Goal: Check status: Check status

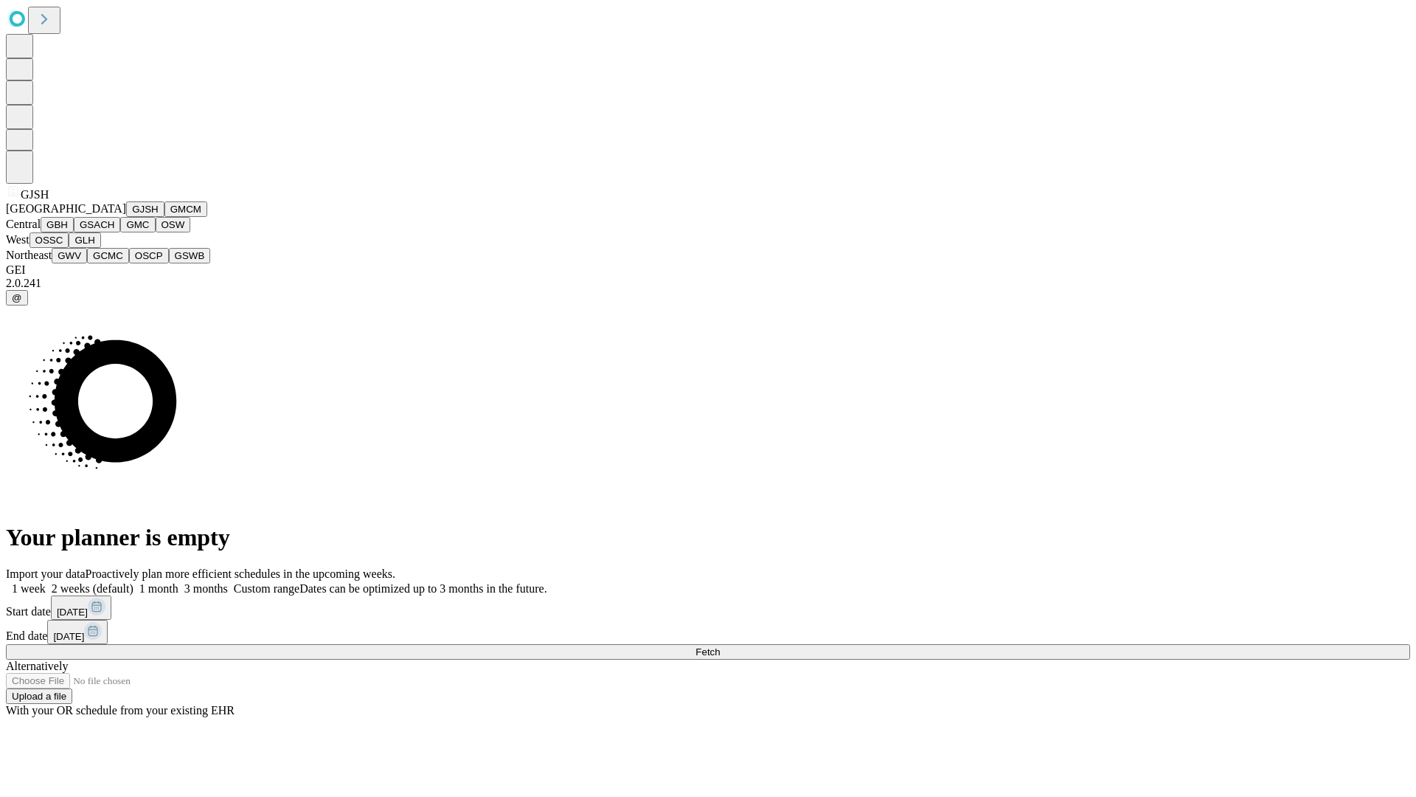
click at [126, 217] on button "GJSH" at bounding box center [145, 208] width 38 height 15
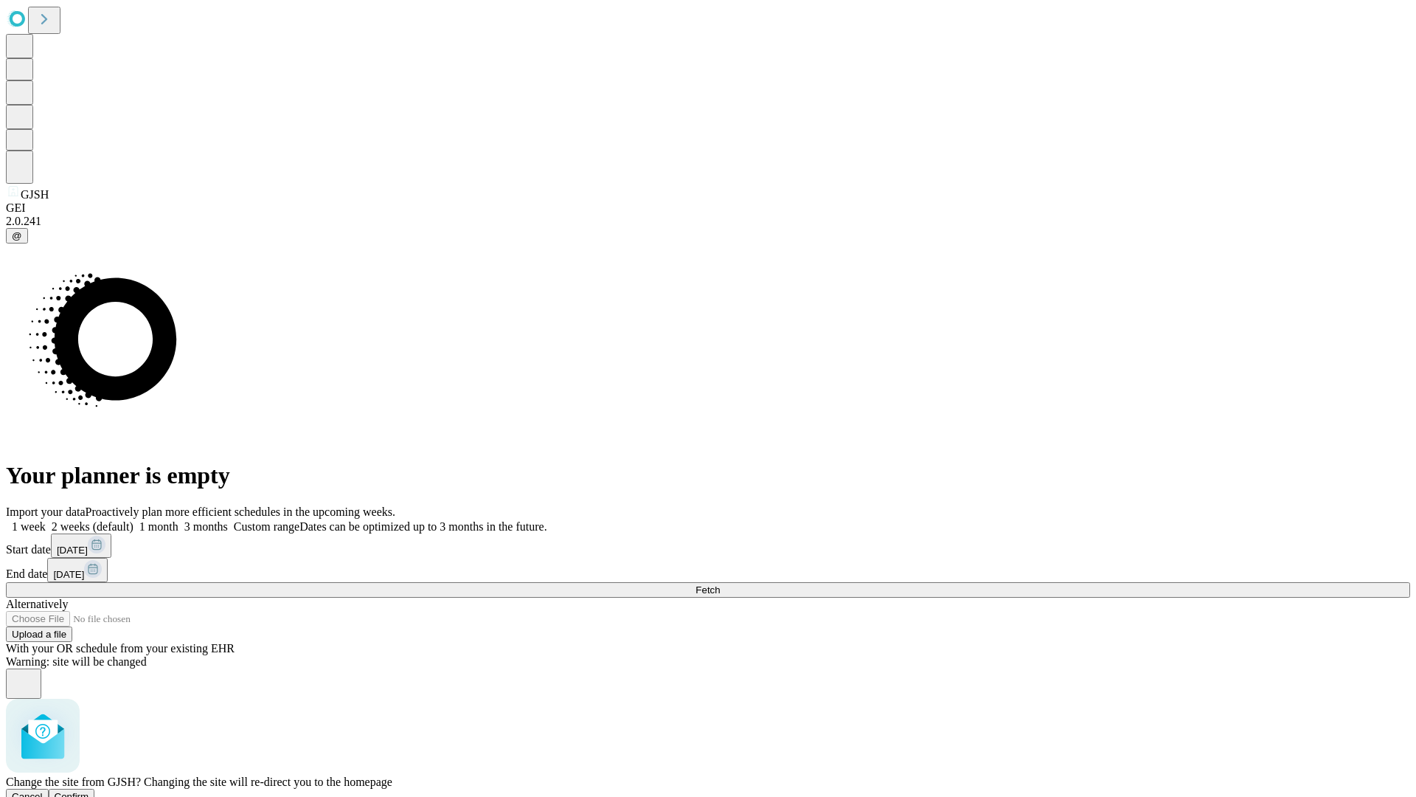
click at [89, 791] on span "Confirm" at bounding box center [72, 796] width 35 height 11
click at [179, 520] on label "1 month" at bounding box center [156, 526] width 45 height 13
click at [720, 584] on span "Fetch" at bounding box center [708, 589] width 24 height 11
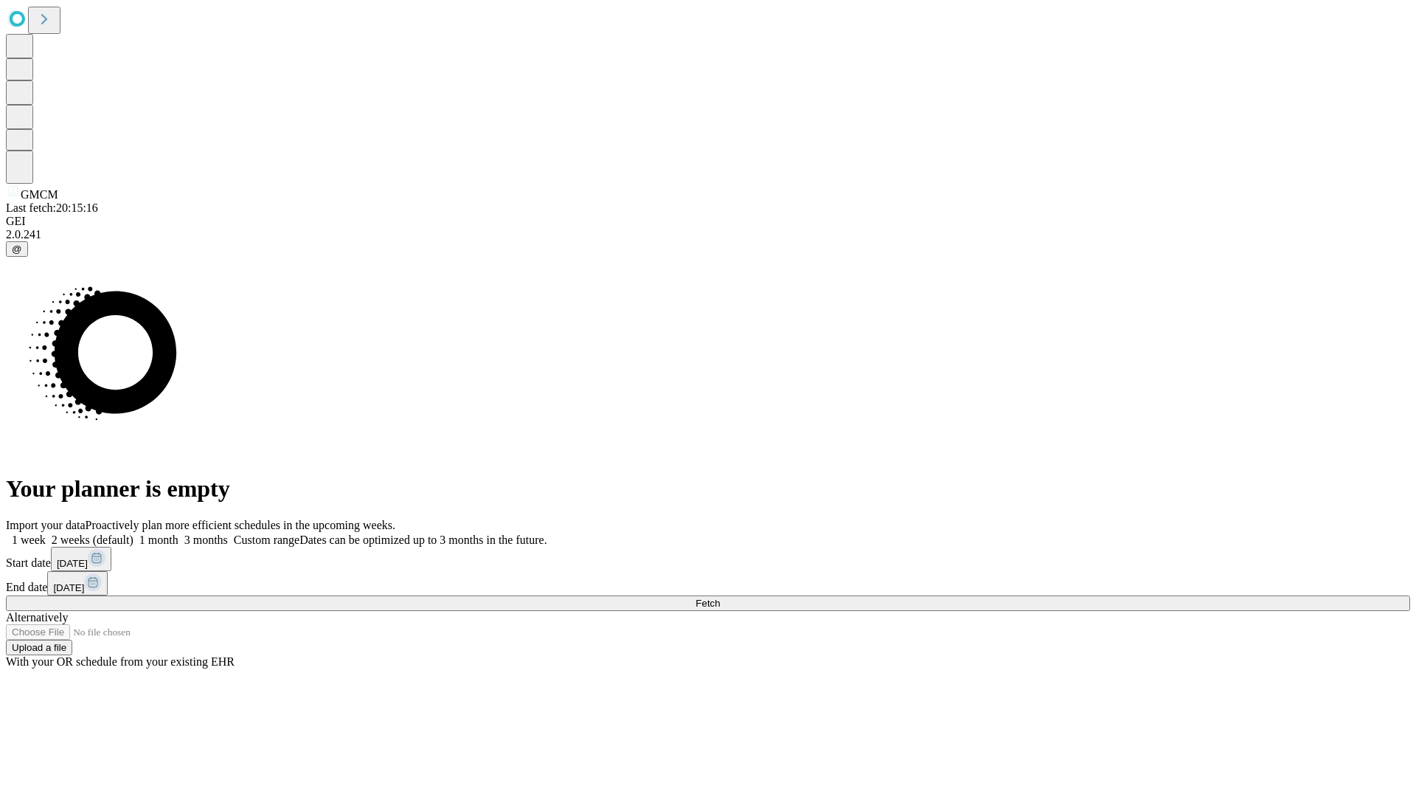
click at [179, 533] on label "1 month" at bounding box center [156, 539] width 45 height 13
click at [720, 598] on span "Fetch" at bounding box center [708, 603] width 24 height 11
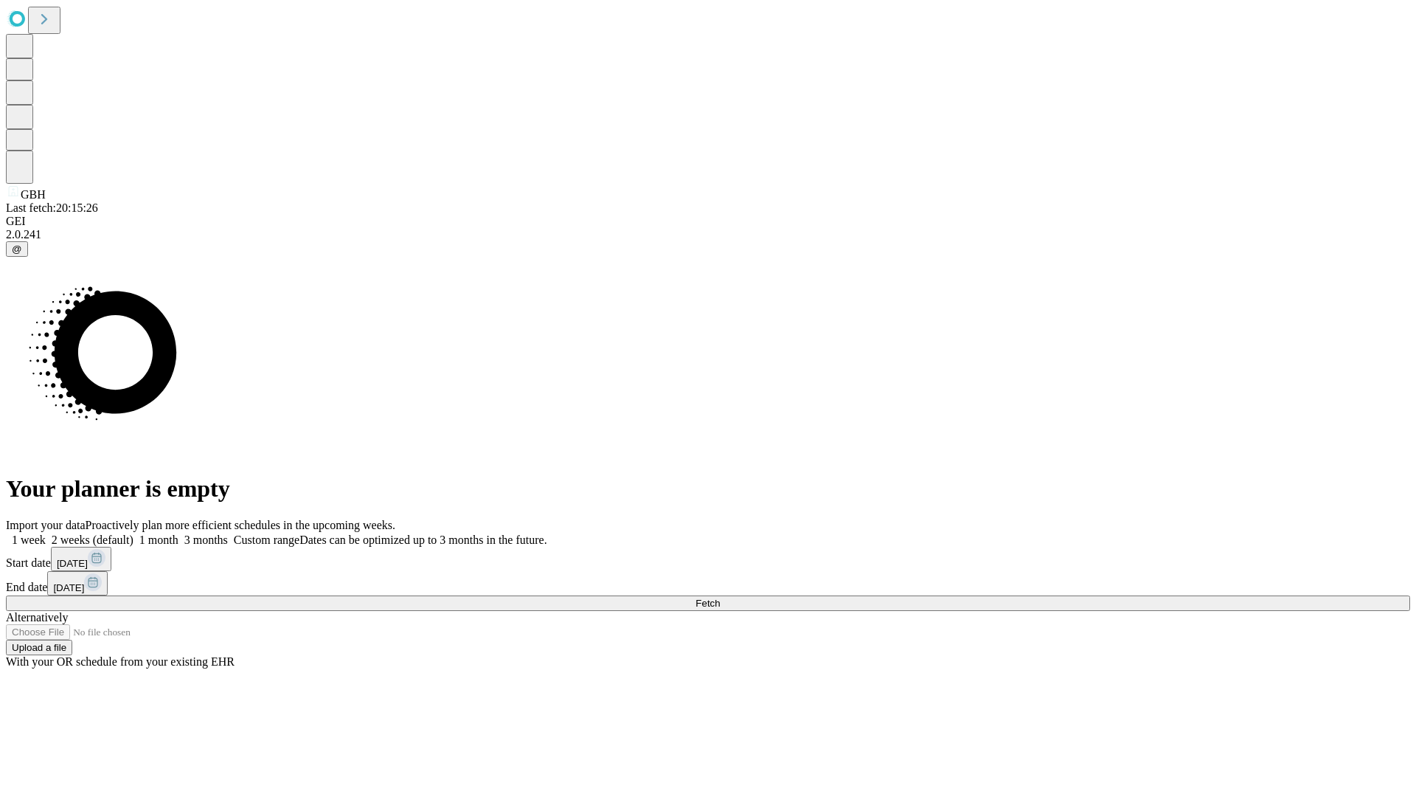
click at [179, 533] on label "1 month" at bounding box center [156, 539] width 45 height 13
click at [720, 598] on span "Fetch" at bounding box center [708, 603] width 24 height 11
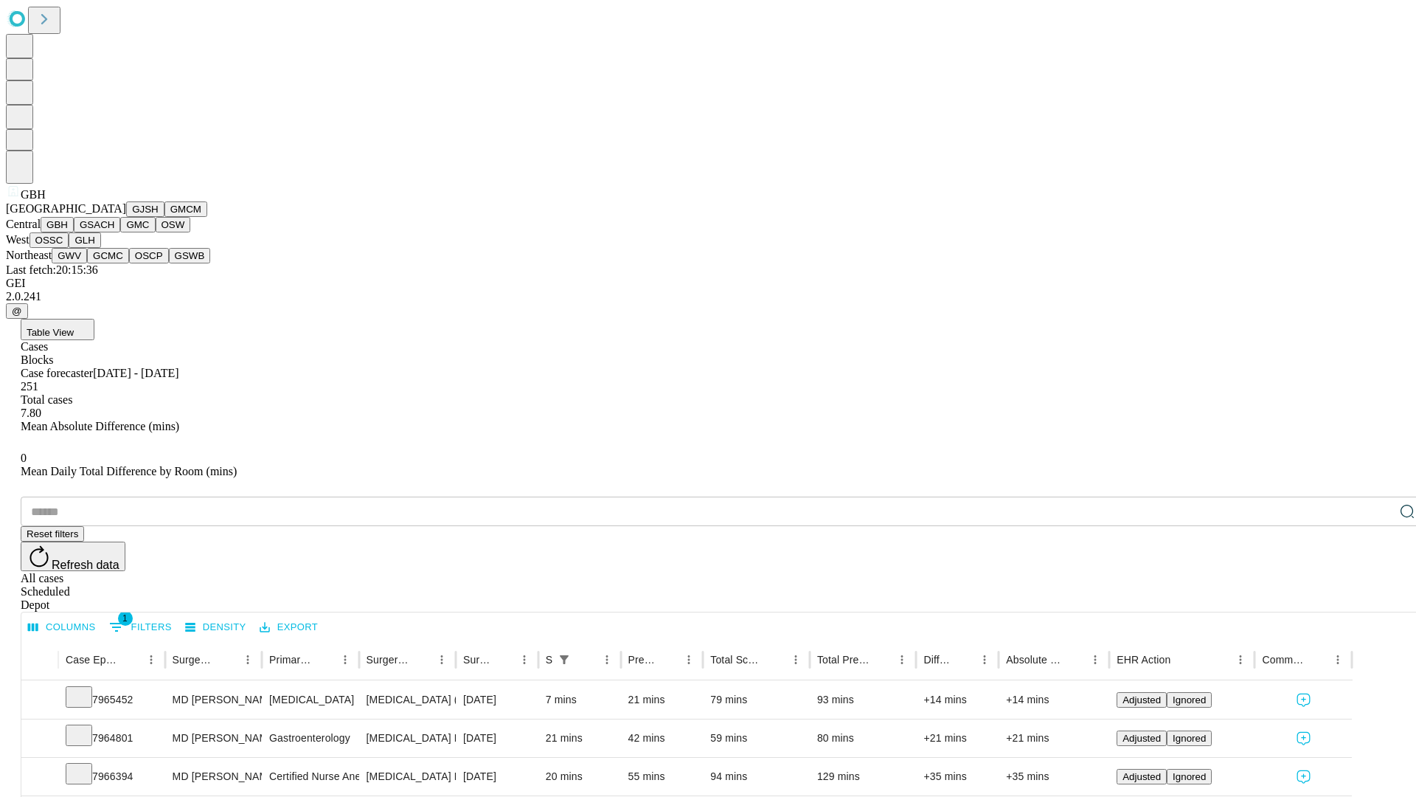
click at [114, 232] on button "GSACH" at bounding box center [97, 224] width 46 height 15
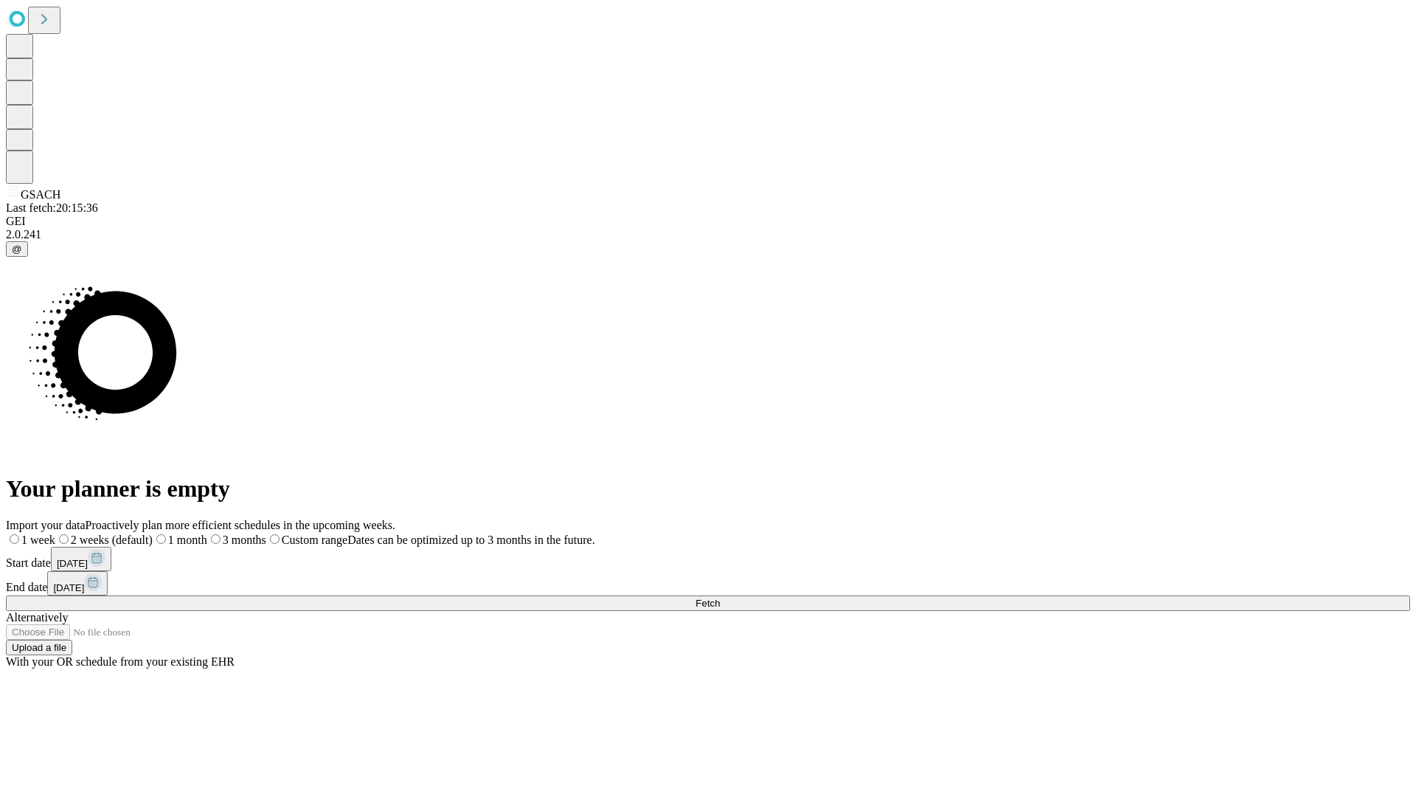
click at [207, 533] on label "1 month" at bounding box center [180, 539] width 55 height 13
click at [720, 598] on span "Fetch" at bounding box center [708, 603] width 24 height 11
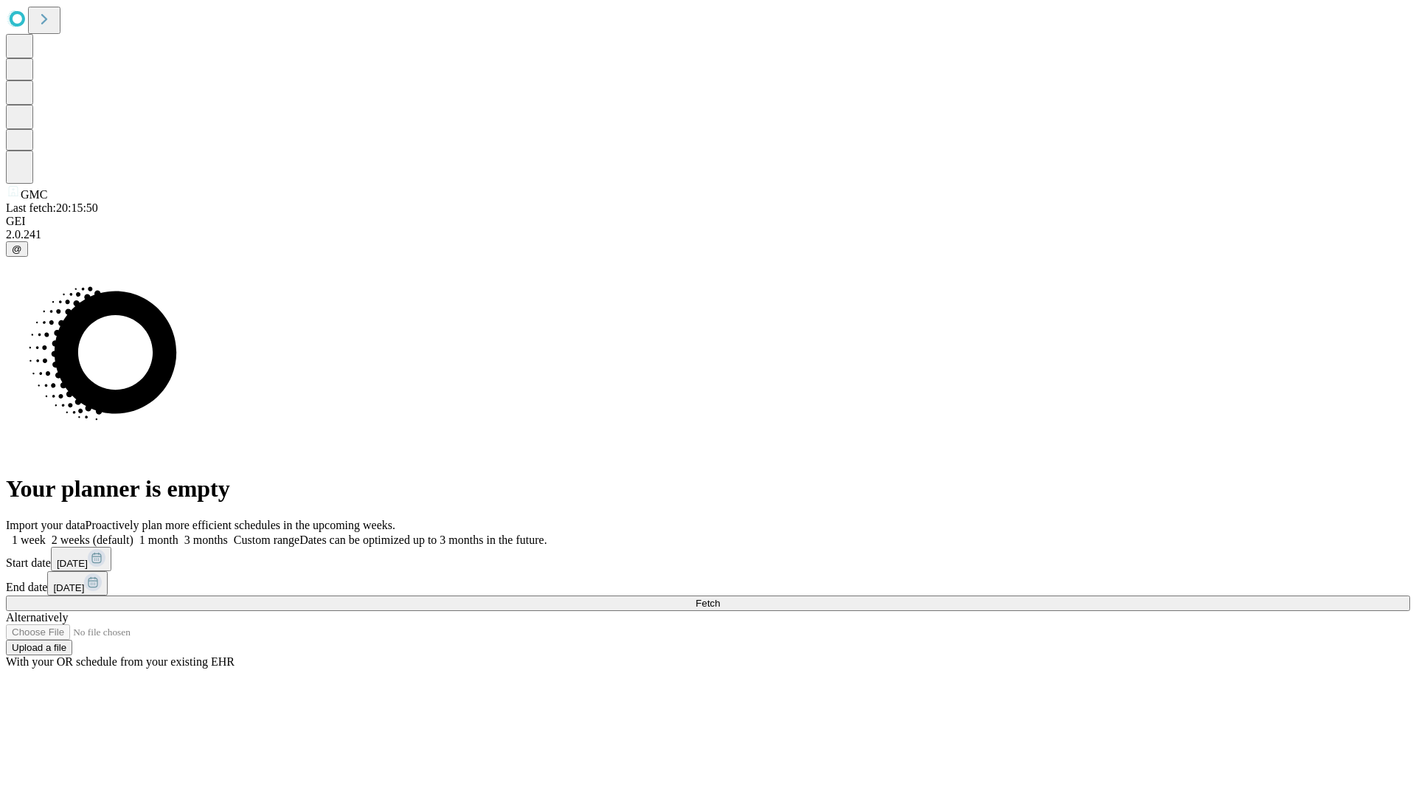
click at [179, 533] on label "1 month" at bounding box center [156, 539] width 45 height 13
click at [720, 598] on span "Fetch" at bounding box center [708, 603] width 24 height 11
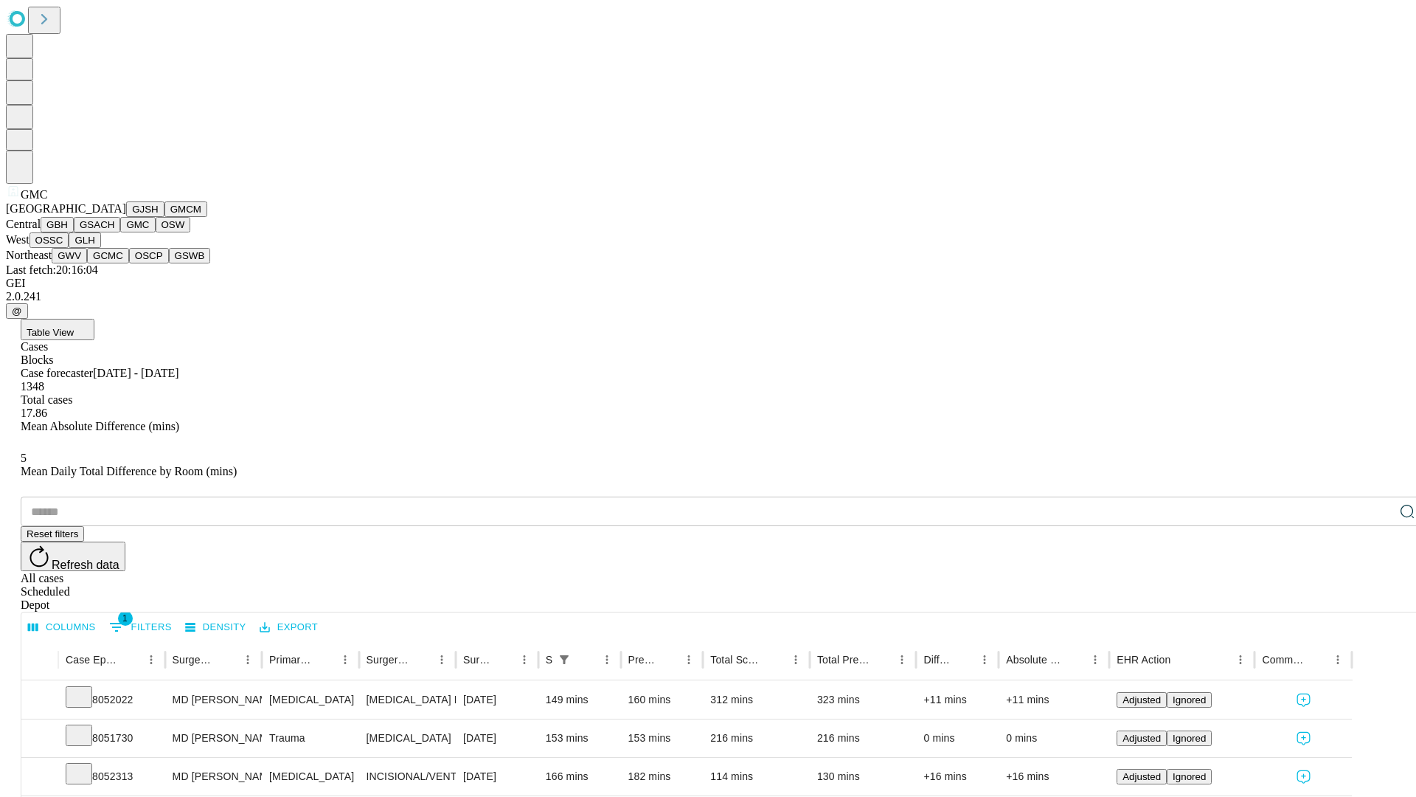
click at [156, 232] on button "OSW" at bounding box center [173, 224] width 35 height 15
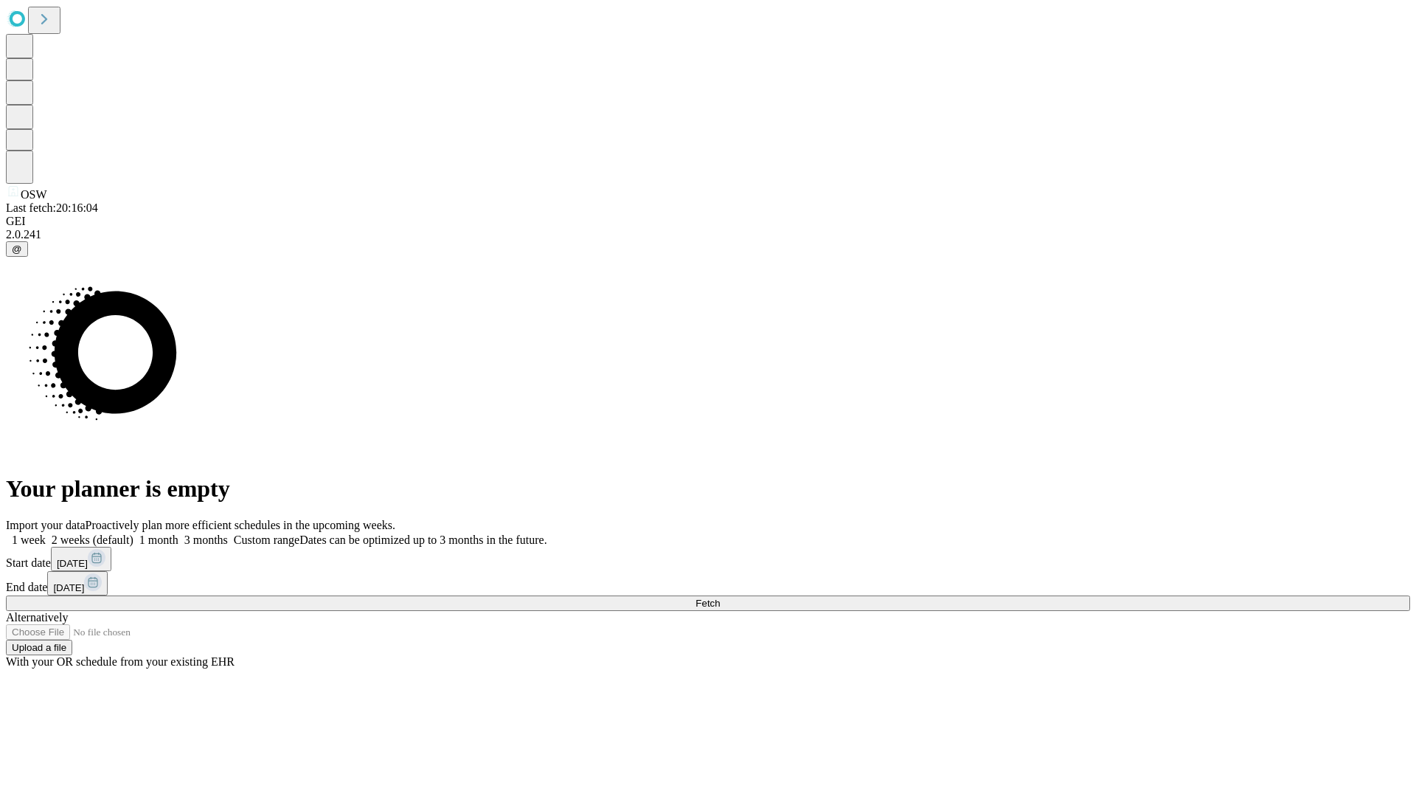
click at [179, 533] on label "1 month" at bounding box center [156, 539] width 45 height 13
click at [720, 598] on span "Fetch" at bounding box center [708, 603] width 24 height 11
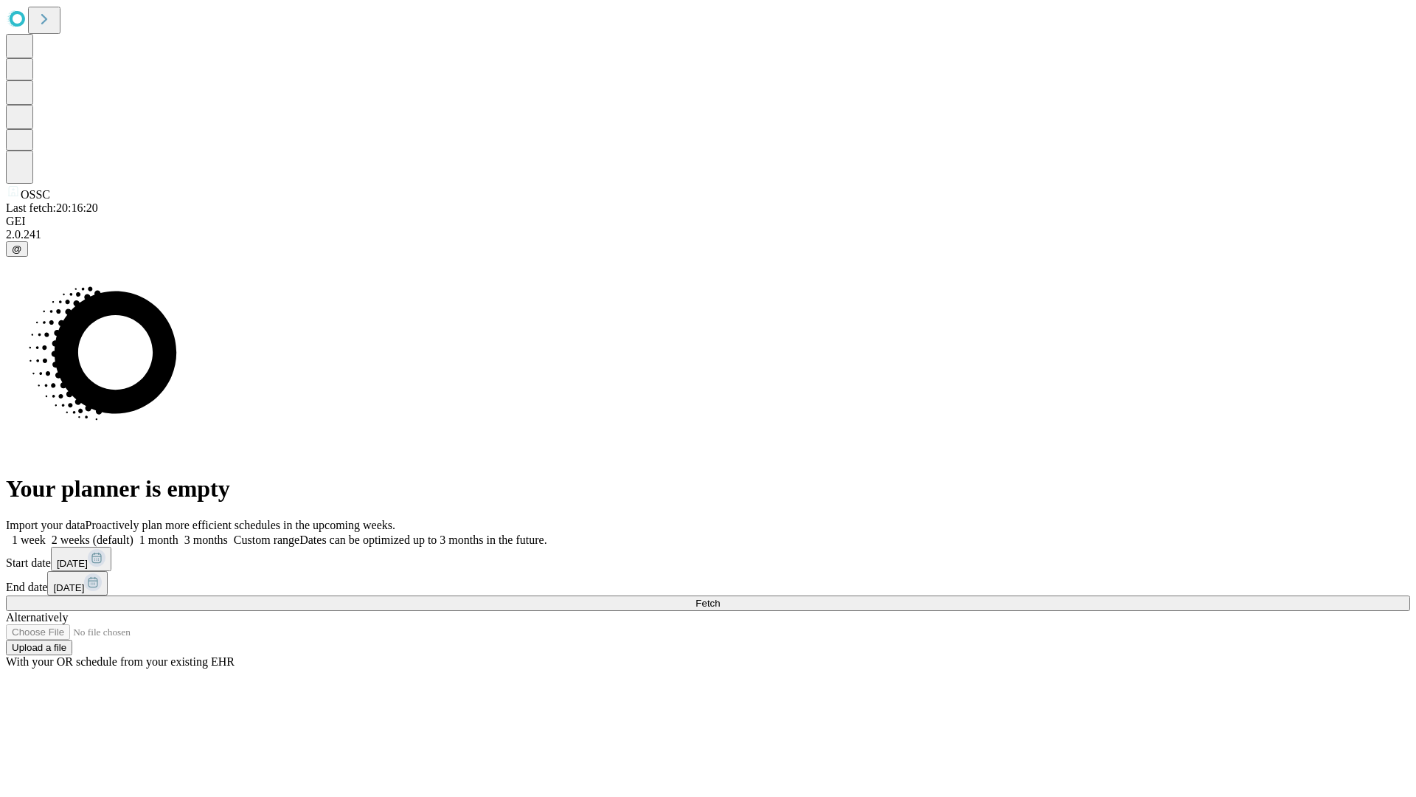
click at [179, 533] on label "1 month" at bounding box center [156, 539] width 45 height 13
click at [720, 598] on span "Fetch" at bounding box center [708, 603] width 24 height 11
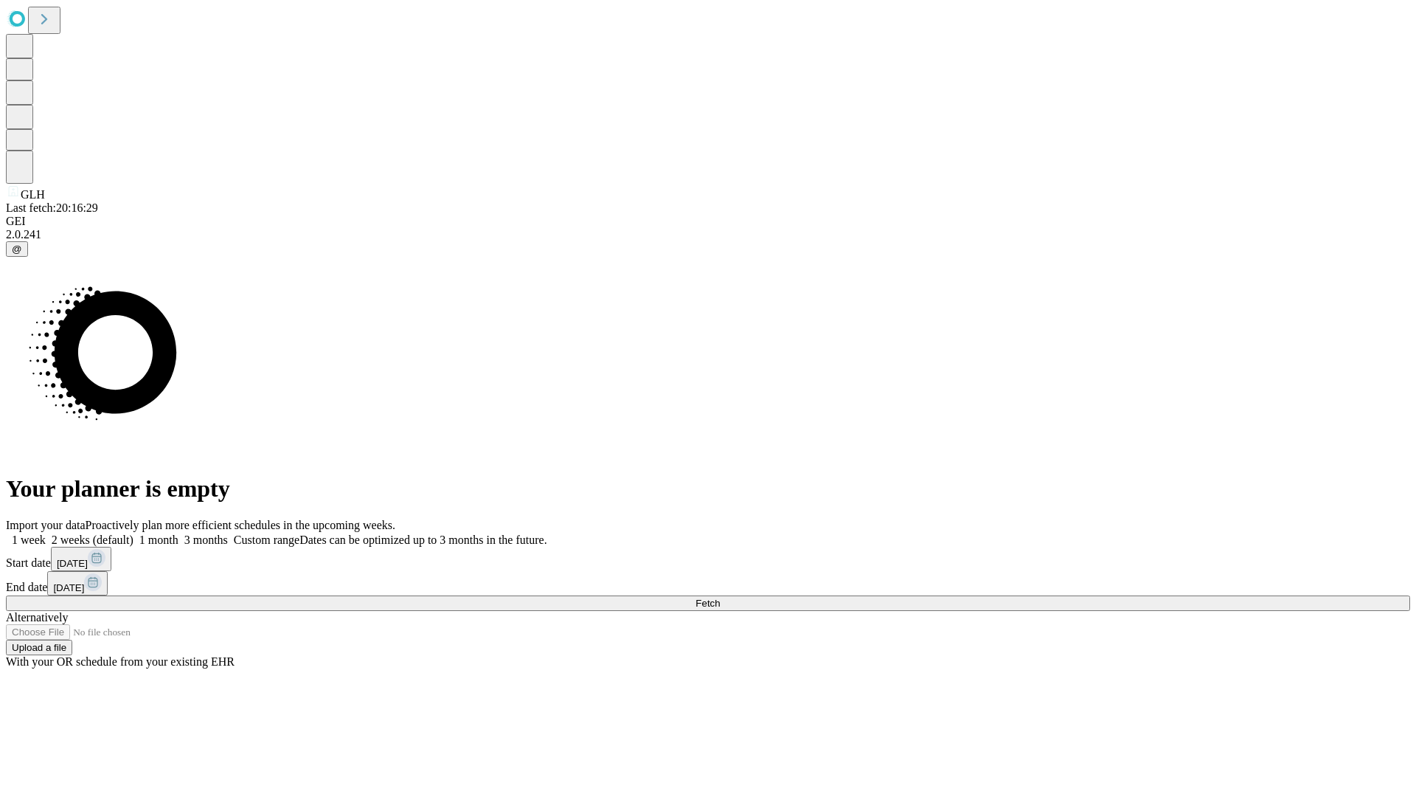
click at [179, 533] on label "1 month" at bounding box center [156, 539] width 45 height 13
click at [720, 598] on span "Fetch" at bounding box center [708, 603] width 24 height 11
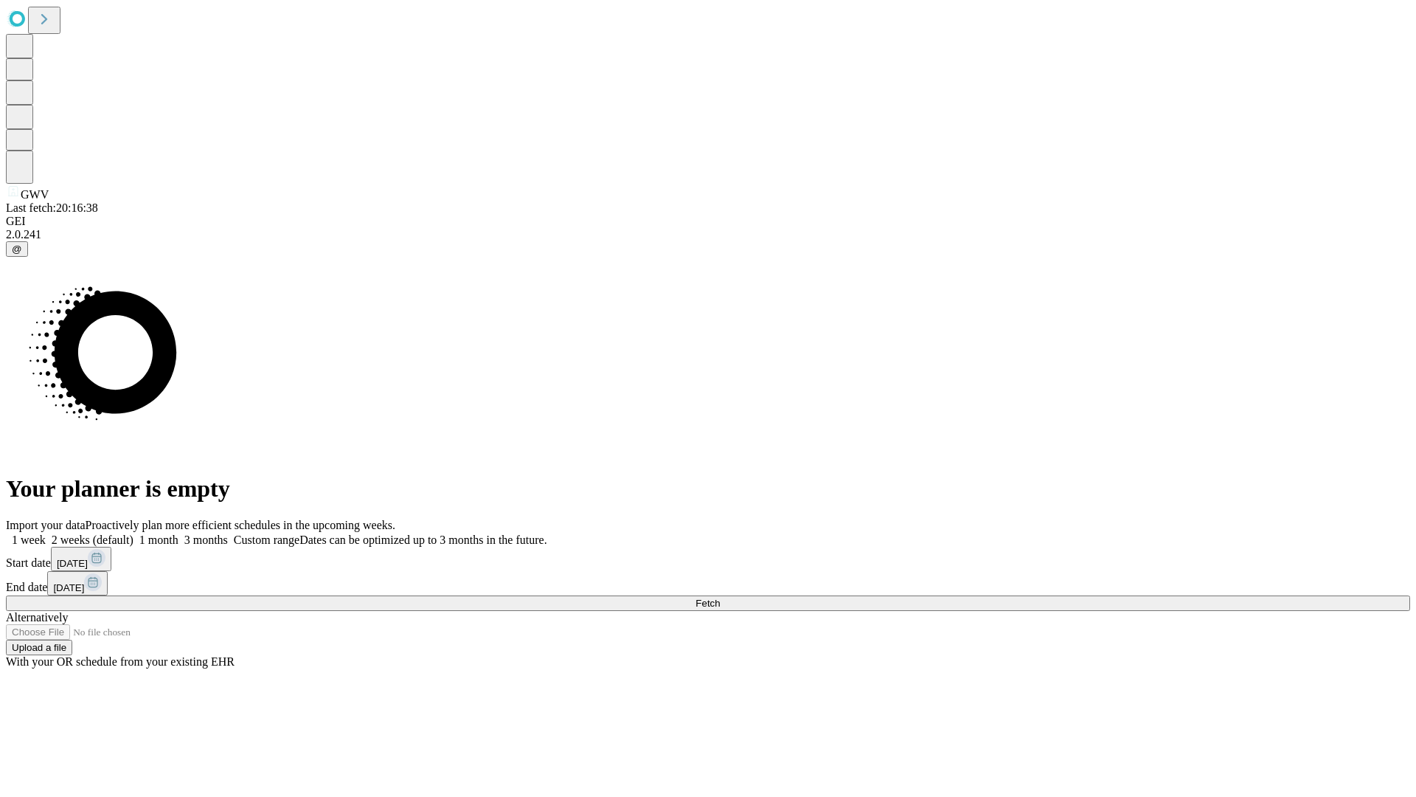
click at [179, 533] on label "1 month" at bounding box center [156, 539] width 45 height 13
click at [720, 598] on span "Fetch" at bounding box center [708, 603] width 24 height 11
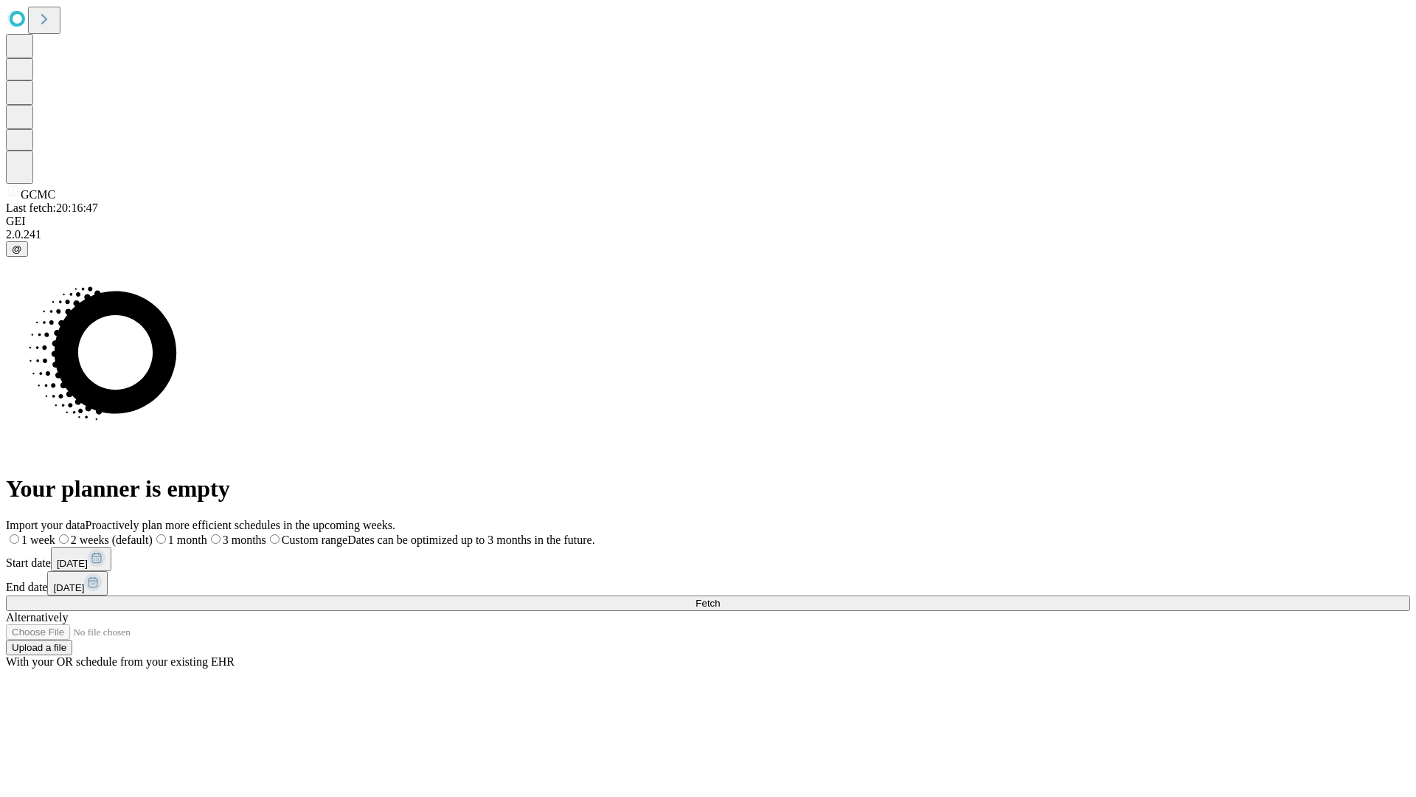
click at [207, 533] on label "1 month" at bounding box center [180, 539] width 55 height 13
click at [720, 598] on span "Fetch" at bounding box center [708, 603] width 24 height 11
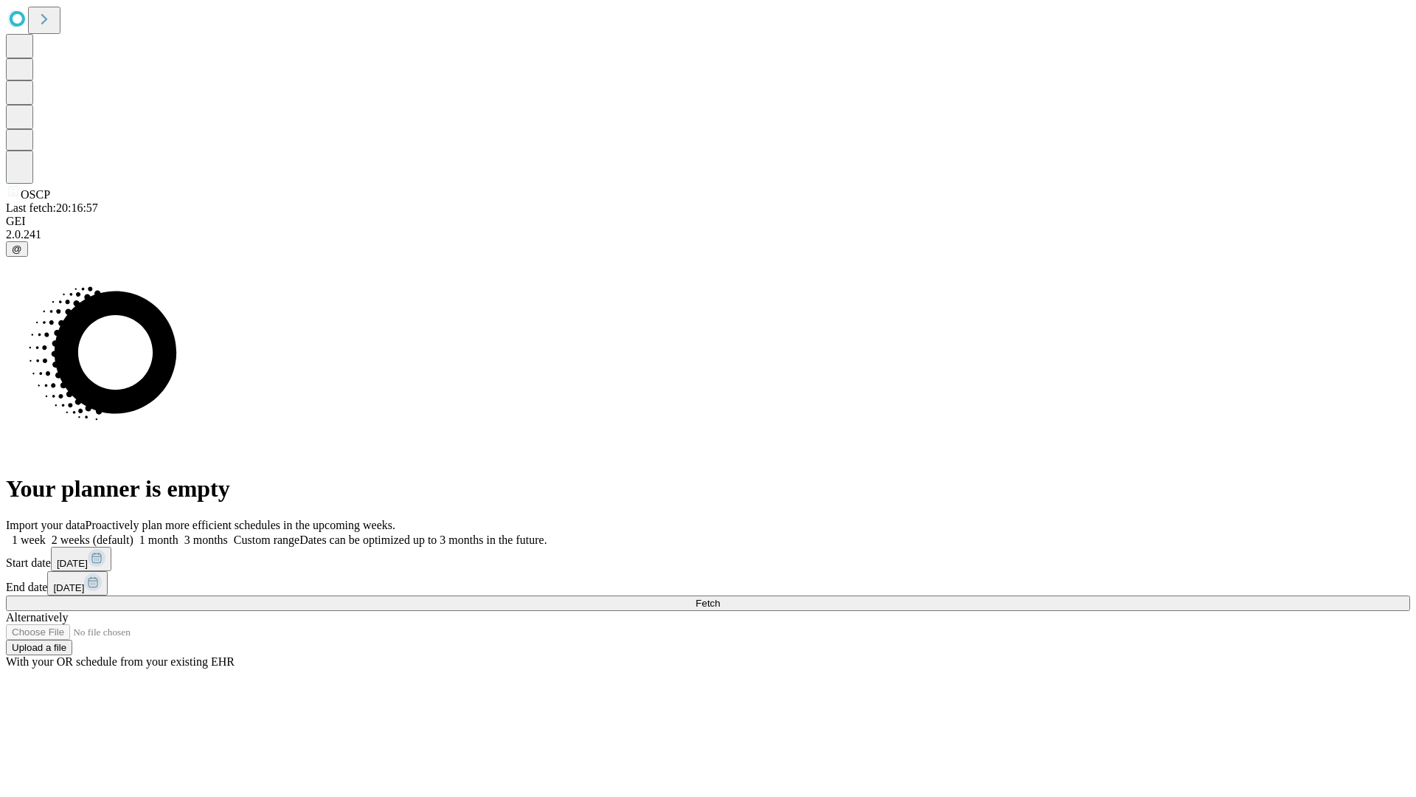
click at [179, 533] on label "1 month" at bounding box center [156, 539] width 45 height 13
click at [720, 598] on span "Fetch" at bounding box center [708, 603] width 24 height 11
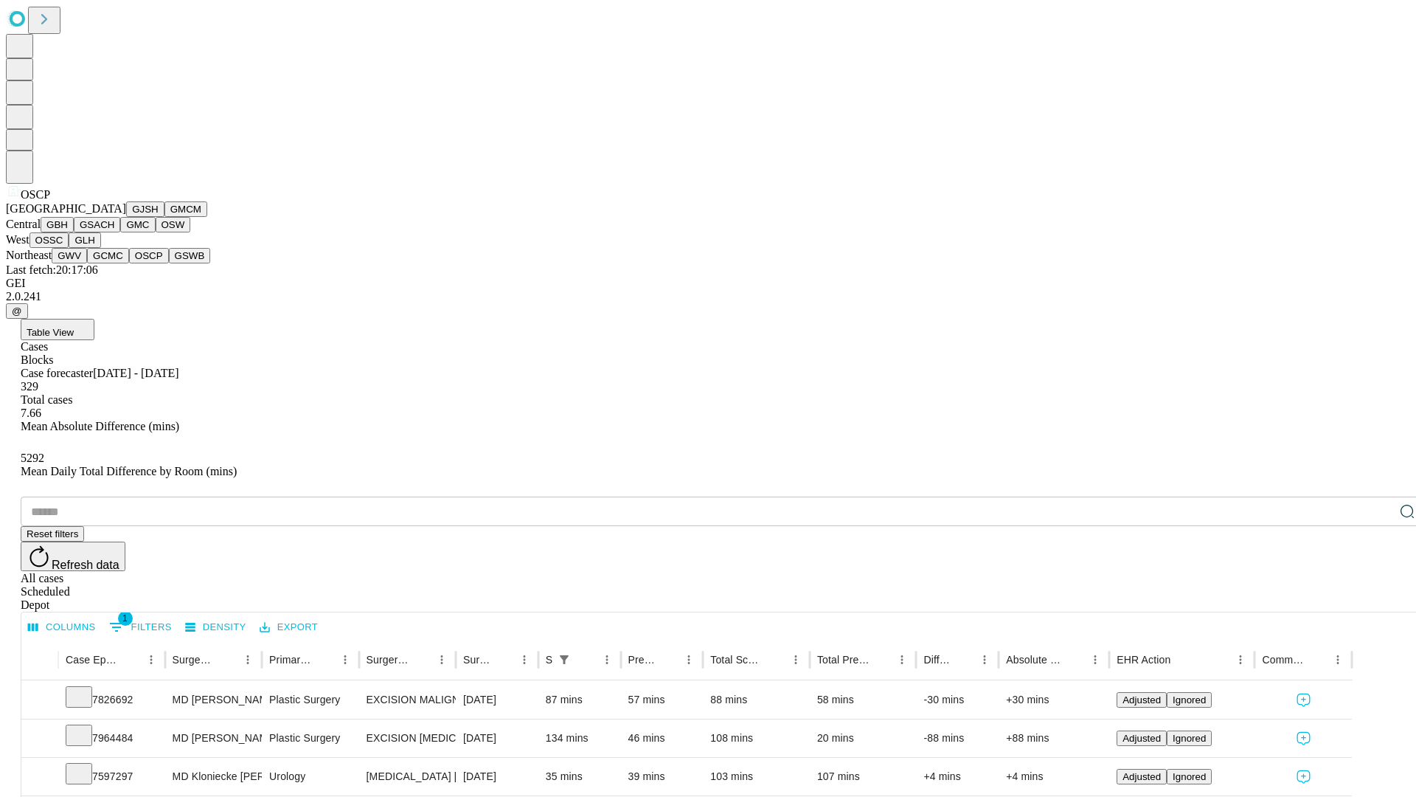
click at [169, 263] on button "GSWB" at bounding box center [190, 255] width 42 height 15
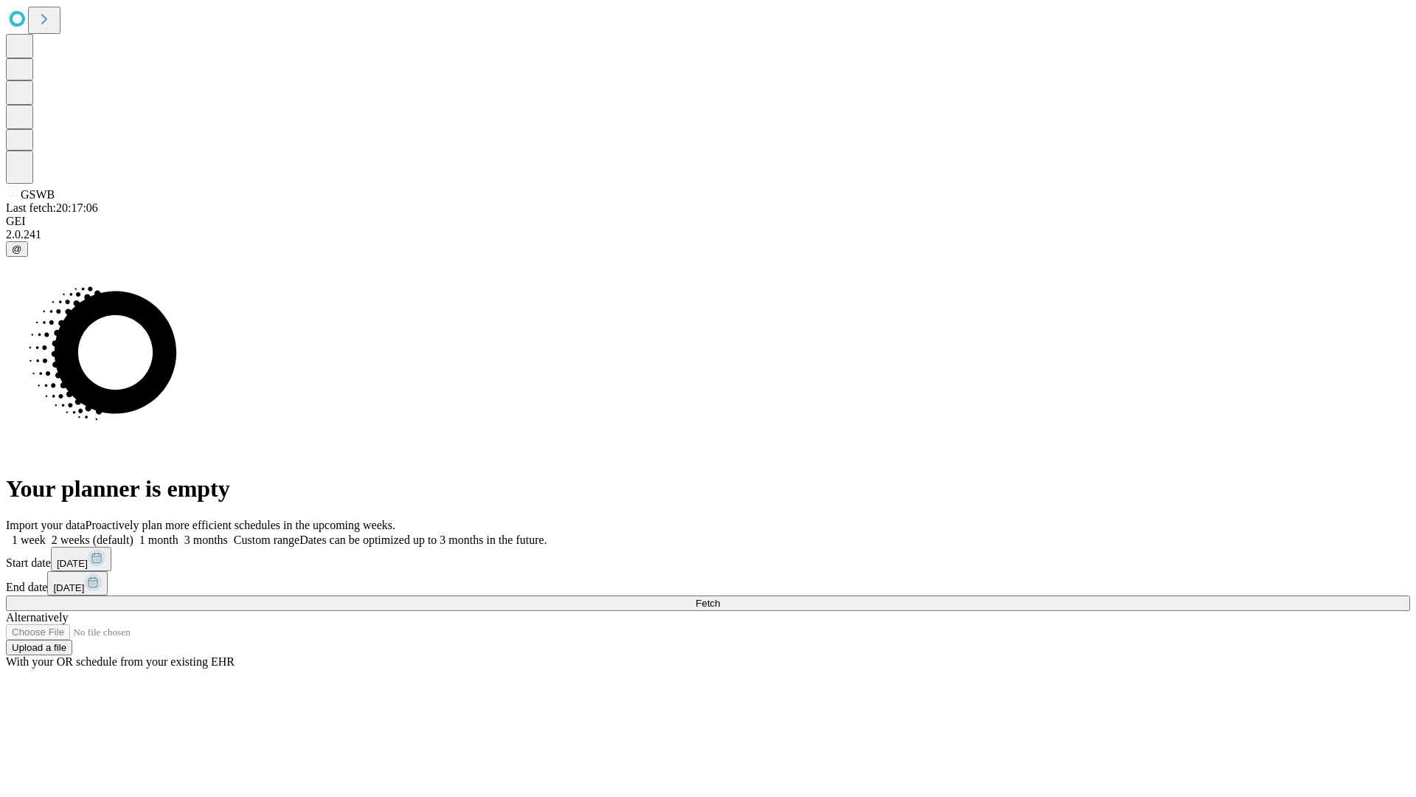
click at [179, 533] on label "1 month" at bounding box center [156, 539] width 45 height 13
click at [720, 598] on span "Fetch" at bounding box center [708, 603] width 24 height 11
